Goal: Find specific page/section: Find specific page/section

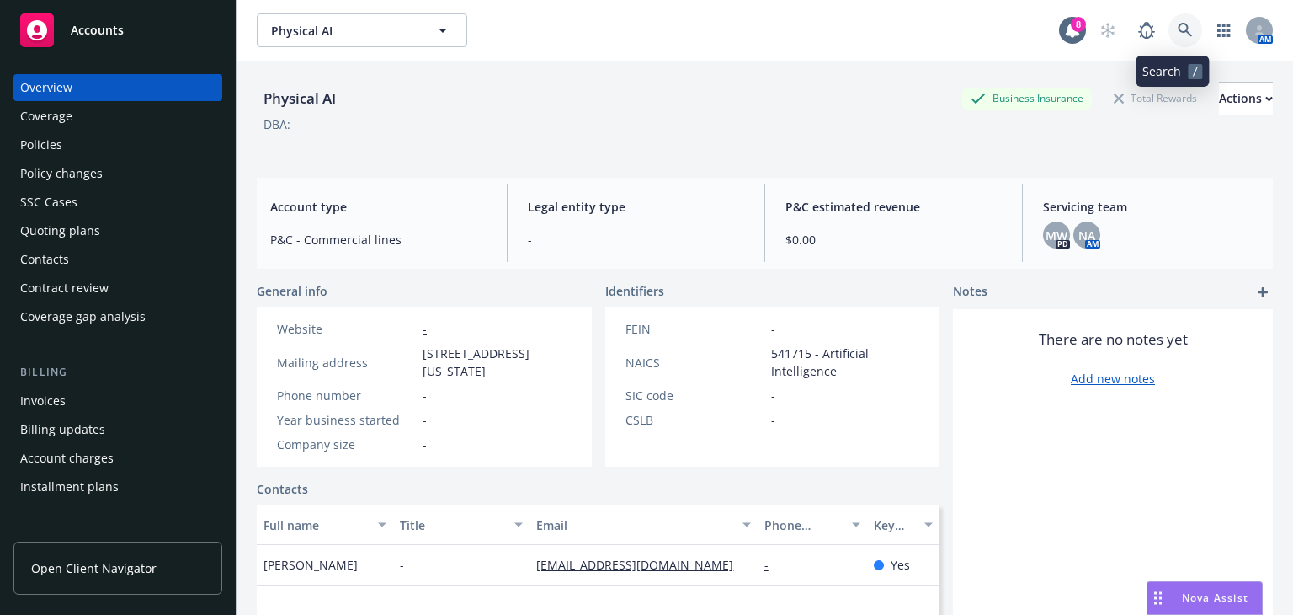
click at [1077, 24] on icon at bounding box center [1185, 30] width 15 height 15
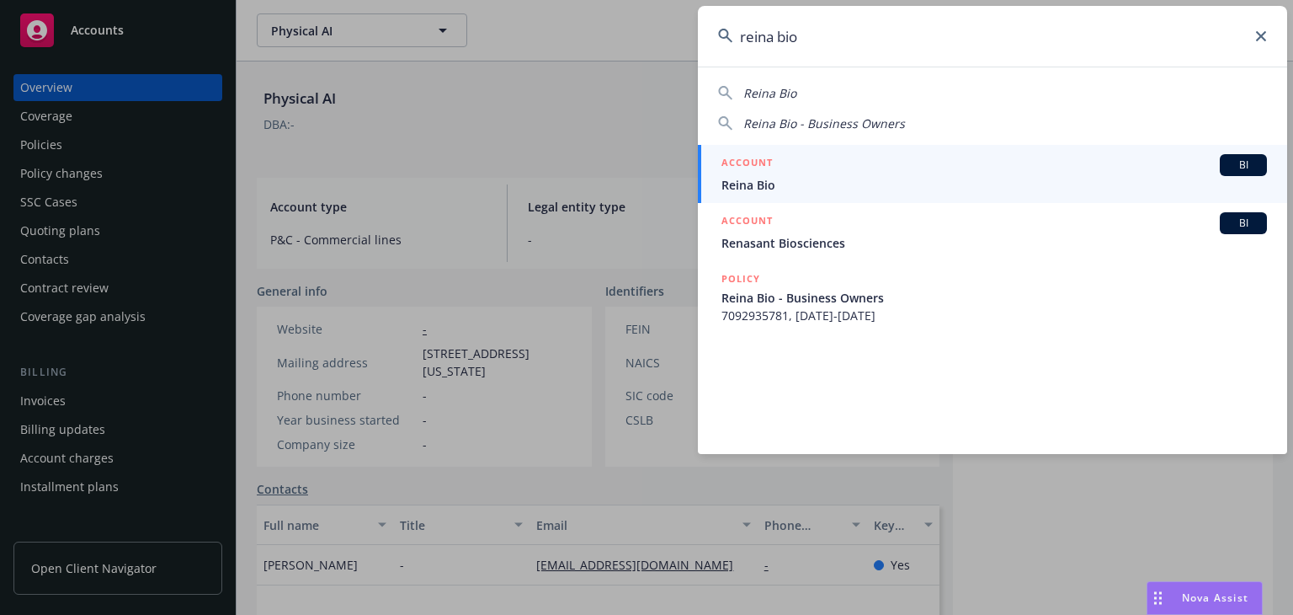
type input "reina bio"
click at [924, 183] on span "Reina Bio" at bounding box center [995, 185] width 546 height 18
